Goal: Information Seeking & Learning: Find specific fact

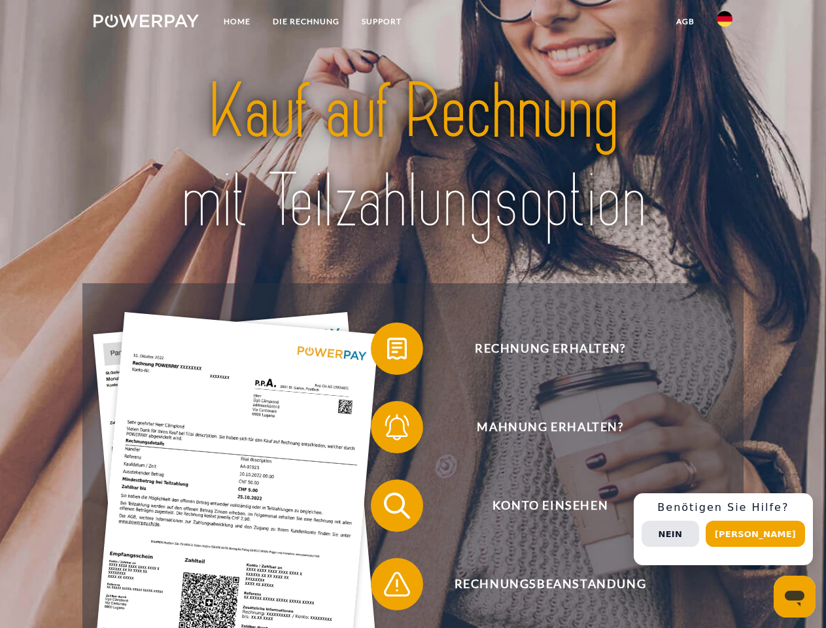
click at [146, 23] on img at bounding box center [145, 20] width 105 height 13
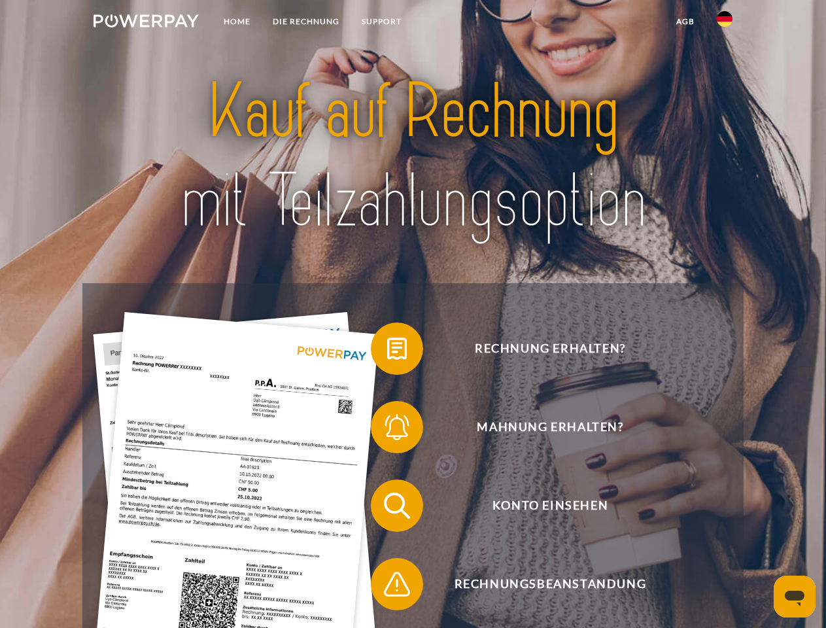
click at [724, 23] on img at bounding box center [725, 19] width 16 height 16
click at [685, 22] on link "agb" at bounding box center [685, 22] width 41 height 24
click at [387, 351] on span at bounding box center [377, 348] width 65 height 65
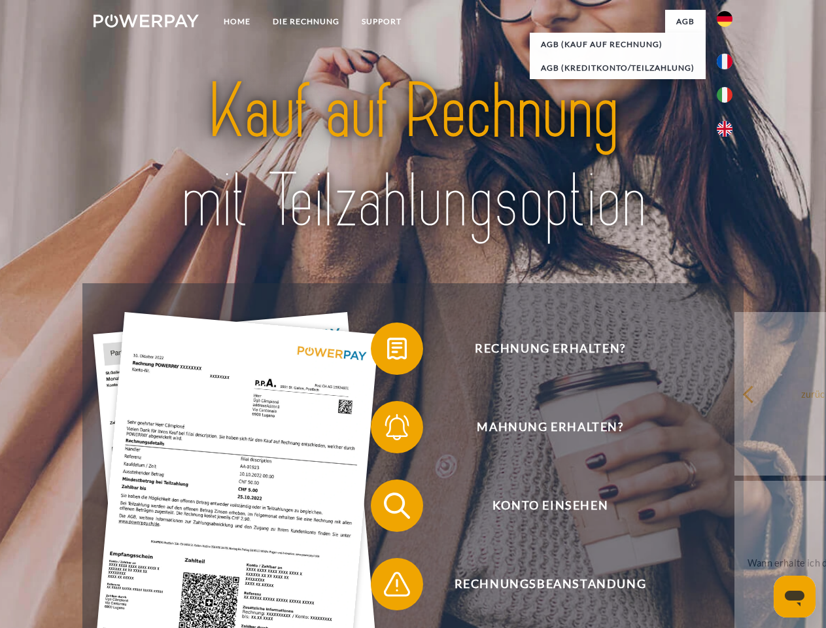
click at [387, 430] on div "Rechnung erhalten? Mahnung erhalten? Konto einsehen" at bounding box center [412, 544] width 660 height 523
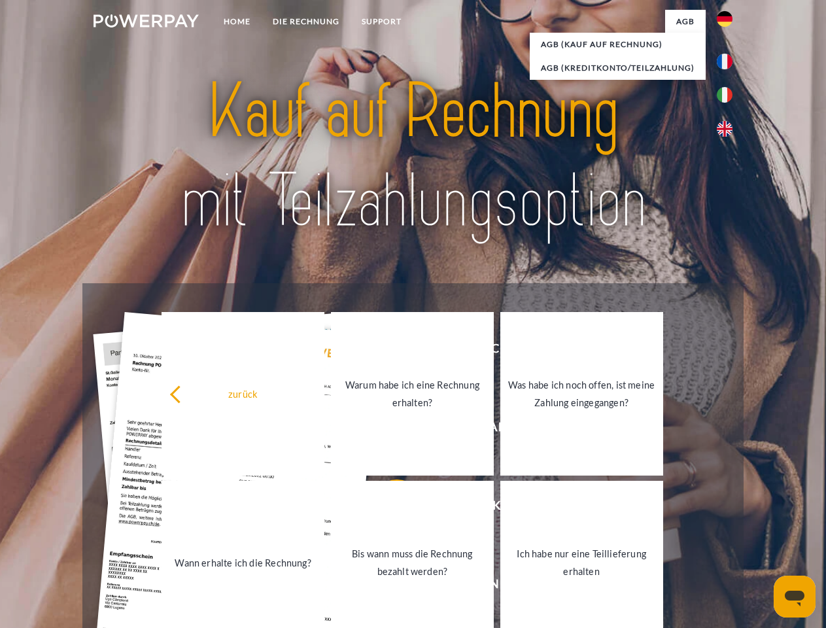
click at [387, 508] on link "Bis wann muss die Rechnung bezahlt werden?" at bounding box center [412, 562] width 163 height 163
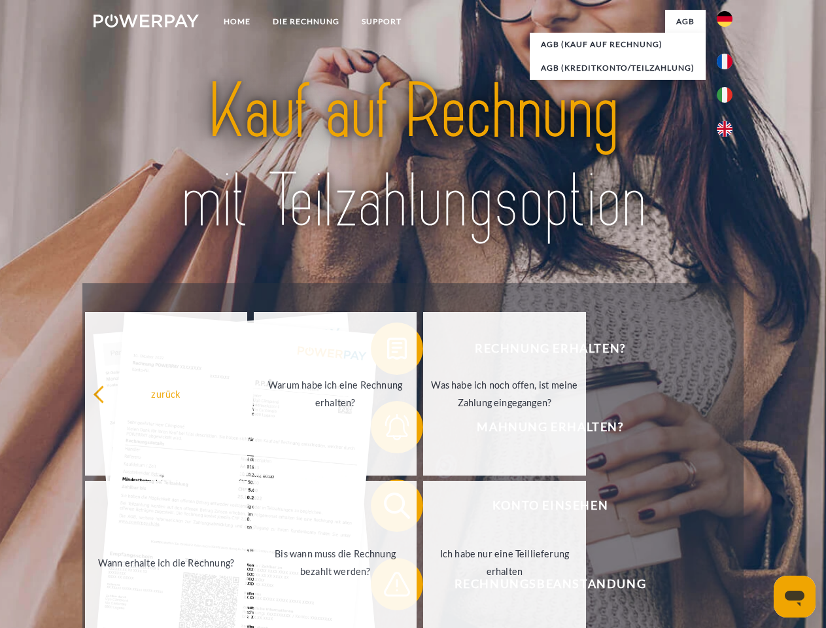
click at [387, 586] on span at bounding box center [377, 583] width 65 height 65
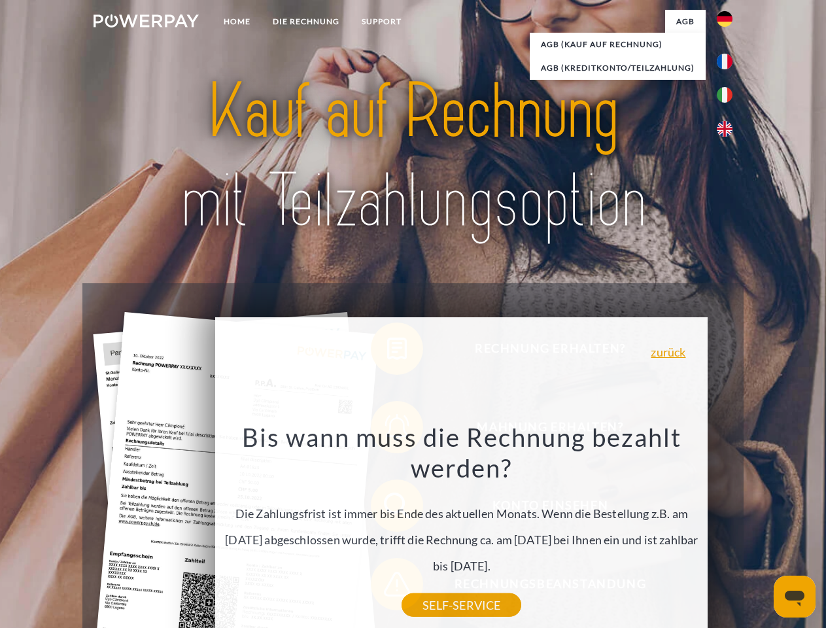
click at [728, 529] on div "Rechnung erhalten? Mahnung erhalten? Konto einsehen" at bounding box center [412, 544] width 660 height 523
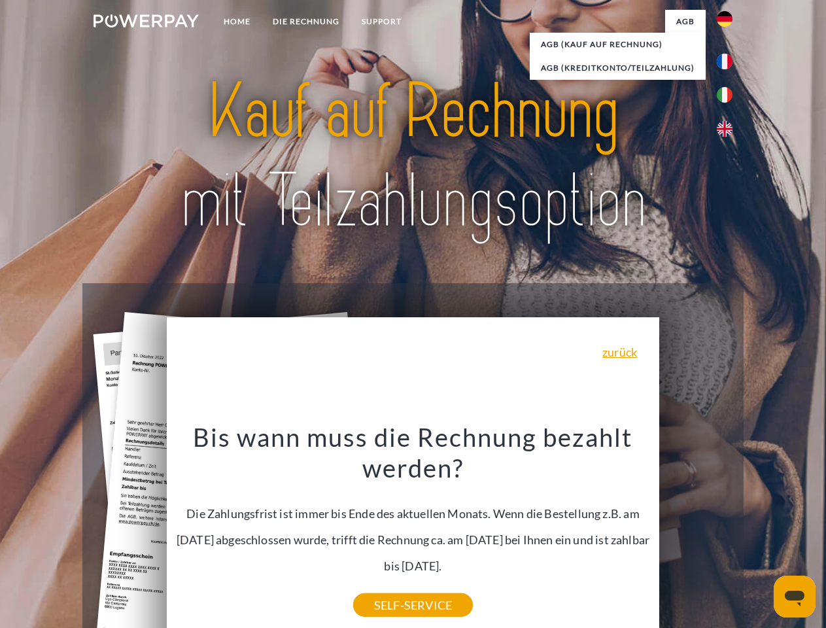
click at [696, 532] on span "Konto einsehen" at bounding box center [550, 505] width 320 height 52
click at [760, 533] on header "Home DIE RECHNUNG SUPPORT" at bounding box center [413, 451] width 826 height 903
